Goal: Check status: Check status

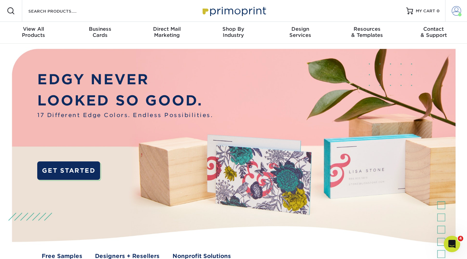
click at [454, 11] on span at bounding box center [456, 11] width 10 height 10
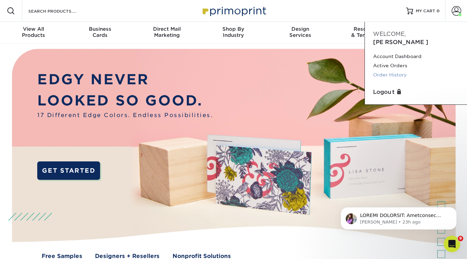
click at [393, 70] on link "Order History" at bounding box center [416, 74] width 86 height 9
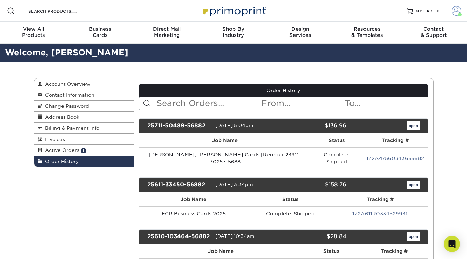
click at [457, 12] on span at bounding box center [456, 11] width 10 height 10
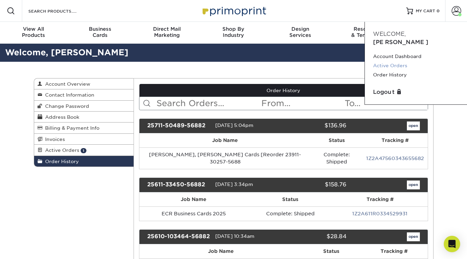
click at [402, 61] on link "Active Orders" at bounding box center [416, 65] width 86 height 9
click at [448, 243] on icon "Open Intercom Messenger" at bounding box center [450, 243] width 11 height 11
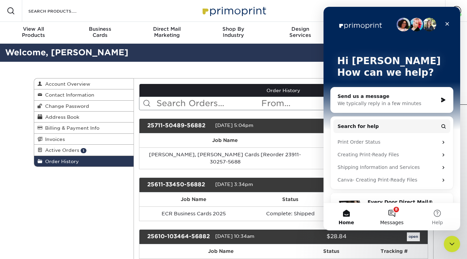
click at [395, 216] on button "8 Messages" at bounding box center [391, 216] width 45 height 27
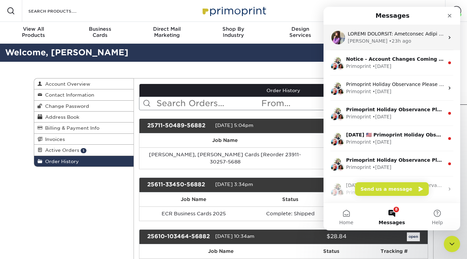
click at [394, 41] on div "Erica • 23h ago" at bounding box center [396, 41] width 96 height 7
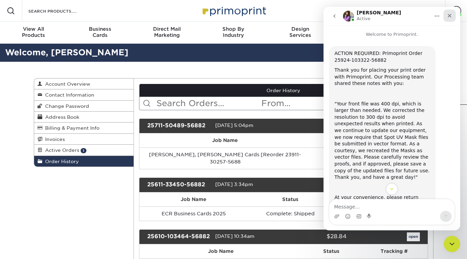
click at [450, 17] on icon "Close" at bounding box center [450, 16] width 4 height 4
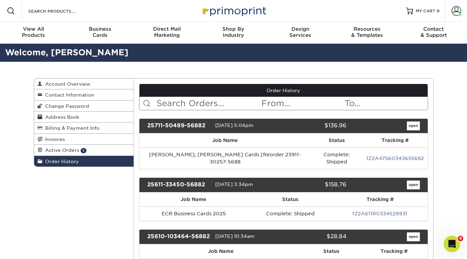
click at [61, 149] on span "Active Orders" at bounding box center [60, 149] width 37 height 5
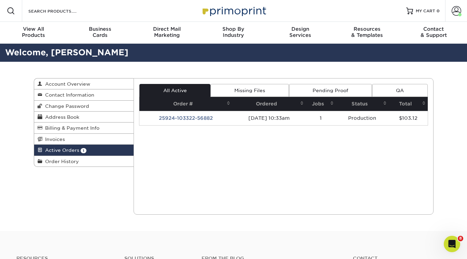
click at [349, 87] on link "Pending Proof" at bounding box center [330, 90] width 83 height 13
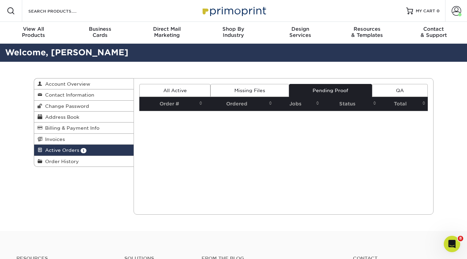
click at [181, 86] on link "All Active" at bounding box center [174, 90] width 71 height 13
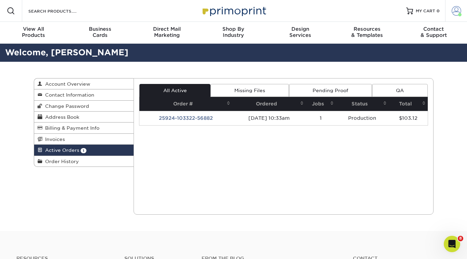
click at [456, 10] on span at bounding box center [456, 11] width 10 height 10
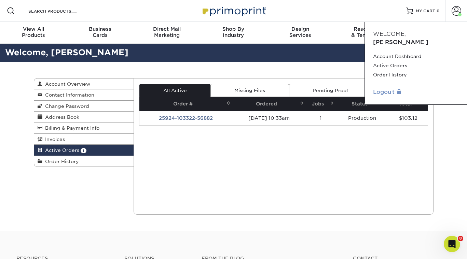
click at [382, 88] on link "Logout" at bounding box center [416, 92] width 86 height 8
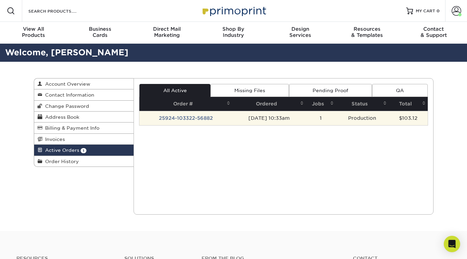
click at [189, 120] on td "25924-103322-56882" at bounding box center [185, 118] width 93 height 14
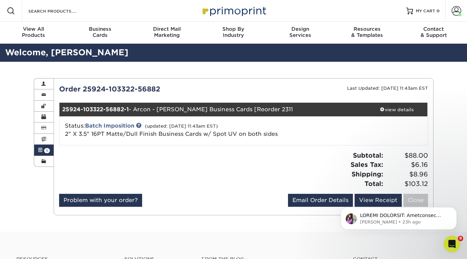
click at [376, 201] on body "Erica • 23h ago" at bounding box center [398, 217] width 131 height 42
click at [384, 221] on p "Erica • 23h ago" at bounding box center [404, 222] width 88 height 6
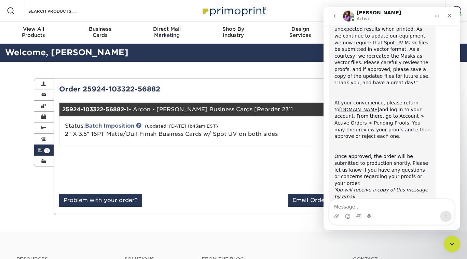
scroll to position [94, 0]
click at [437, 14] on icon "Home" at bounding box center [436, 15] width 5 height 5
click at [437, 17] on icon "Home" at bounding box center [436, 15] width 5 height 5
click at [336, 17] on icon "go back" at bounding box center [333, 15] width 5 height 5
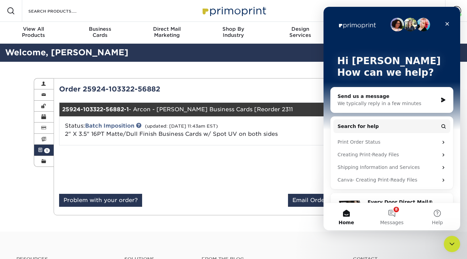
scroll to position [0, 0]
click at [447, 23] on icon "Close" at bounding box center [446, 23] width 5 height 5
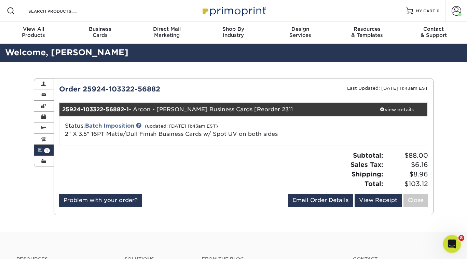
click at [447, 244] on icon "Open Intercom Messenger" at bounding box center [450, 243] width 11 height 11
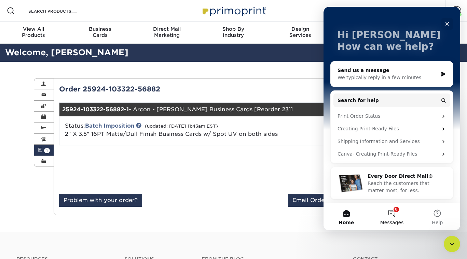
scroll to position [26, 0]
click at [395, 216] on button "8 Messages" at bounding box center [391, 216] width 45 height 27
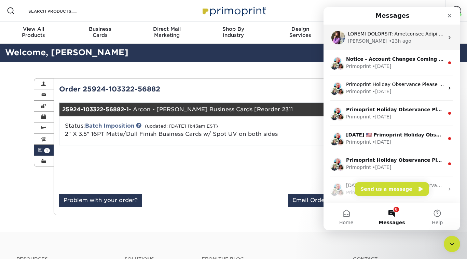
scroll to position [0, 0]
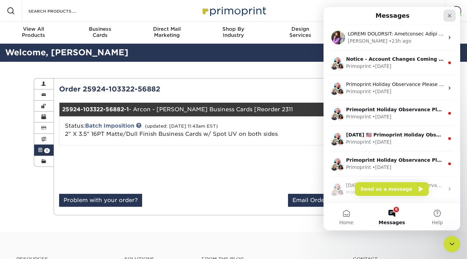
click at [450, 18] on icon "Close" at bounding box center [449, 15] width 5 height 5
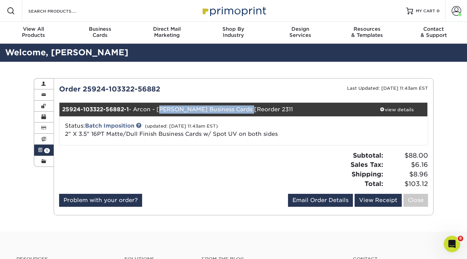
drag, startPoint x: 158, startPoint y: 108, endPoint x: 240, endPoint y: 109, distance: 82.3
click at [240, 109] on div "25924-103322-56882-1 - Arcon - Drew Flintzer Business Cards [Reorder 2311" at bounding box center [212, 110] width 307 height 14
copy div "Drew Flintzer Business Cards"
click at [131, 141] on div "Status: Batch Imposition (updated: 09/25/2025 11:43am EST) 2" X 3.5" 16PT Matte…" at bounding box center [243, 130] width 378 height 29
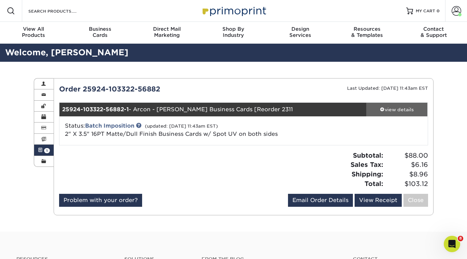
click at [401, 108] on div "view details" at bounding box center [396, 109] width 61 height 7
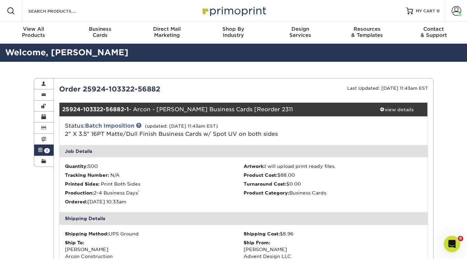
scroll to position [10, 0]
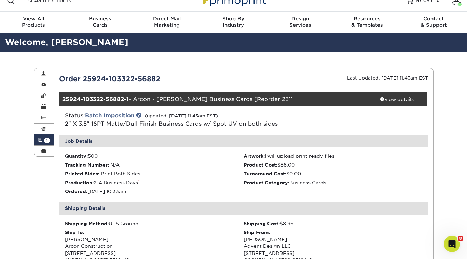
drag, startPoint x: 66, startPoint y: 123, endPoint x: 170, endPoint y: 130, distance: 104.8
click at [170, 130] on div "Status: Batch Imposition (updated: 09/25/2025 11:43am EST) 2" X 3.5" 16PT Matte…" at bounding box center [243, 120] width 378 height 29
copy span "2" X 3.5" 16PT Matte/Dull Finish Business Cards w/ Spot UV on both sides"
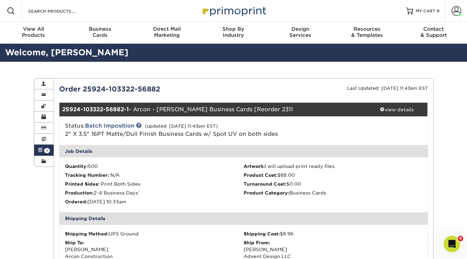
scroll to position [0, 0]
click at [455, 12] on span at bounding box center [456, 11] width 10 height 10
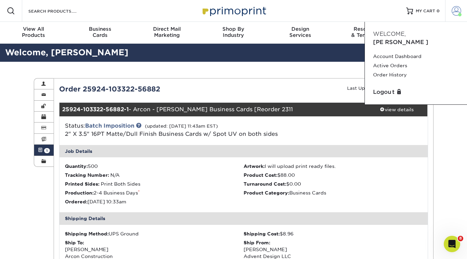
click at [455, 12] on span at bounding box center [456, 11] width 10 height 10
